Goal: Task Accomplishment & Management: Use online tool/utility

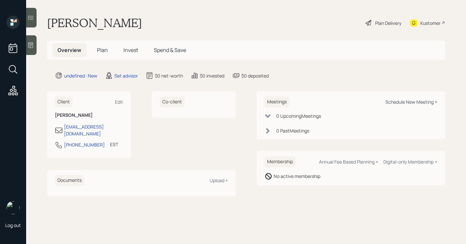
click at [391, 102] on div "Schedule New Meeting +" at bounding box center [411, 102] width 52 height 6
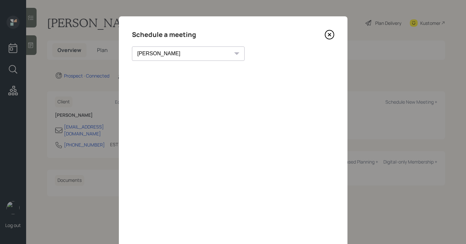
click at [158, 59] on select "Theresa Spinello Matthew Burke Xavier Ross Eitan Bar-David Ian Yamey Trevor Nel…" at bounding box center [188, 53] width 113 height 14
select select "205a2f49-d305-4782-8e90-e36bafbe5565"
click at [132, 46] on select "Theresa Spinello Matthew Burke Xavier Ross Eitan Bar-David Ian Yamey Trevor Nel…" at bounding box center [188, 53] width 113 height 14
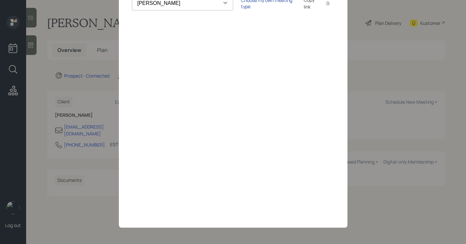
click at [241, 5] on div "Choose my own meeting type" at bounding box center [268, 3] width 55 height 12
